Goal: Transaction & Acquisition: Purchase product/service

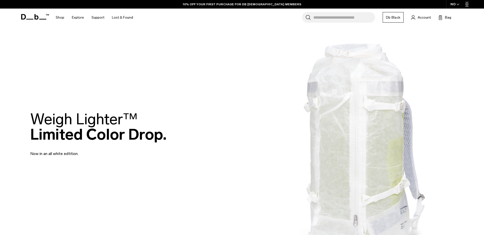
scroll to position [17, 0]
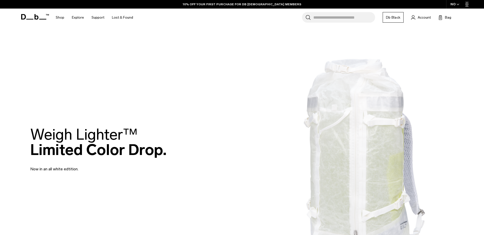
click at [316, 15] on input "Search for Bags, Luggage..." at bounding box center [344, 17] width 62 height 11
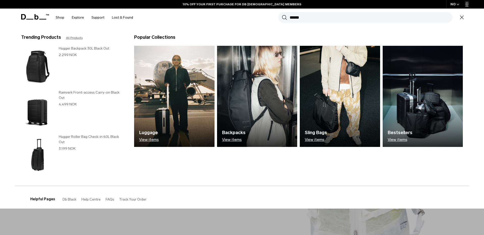
type input "******"
click at [282, 15] on button "Search" at bounding box center [284, 18] width 5 height 6
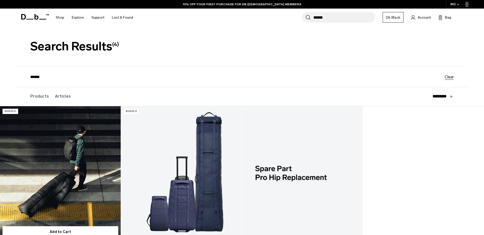
click at [102, 143] on link "The Escape Artist" at bounding box center [60, 173] width 121 height 134
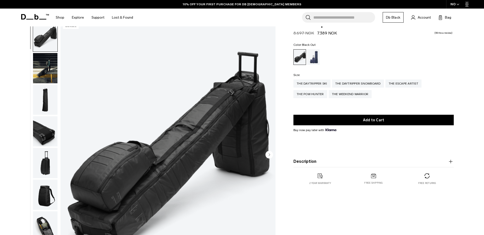
click at [299, 161] on button "Description" at bounding box center [373, 162] width 160 height 6
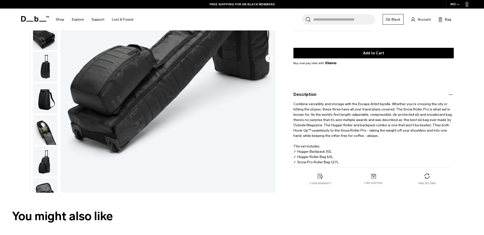
scroll to position [119, 0]
